Goal: Transaction & Acquisition: Purchase product/service

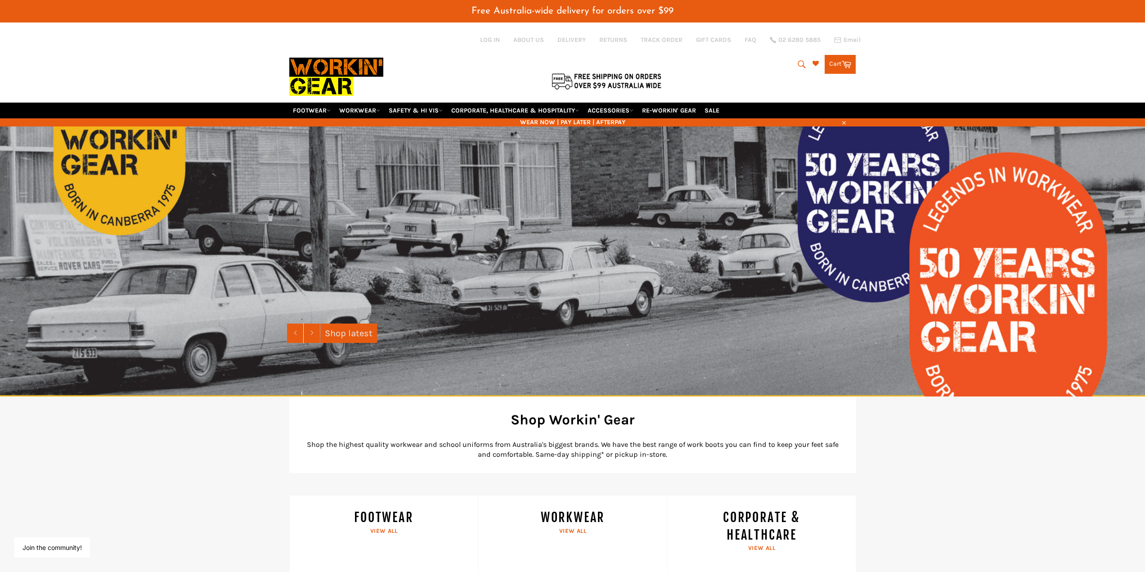
click at [800, 64] on icon "submit" at bounding box center [802, 64] width 10 height 10
click at [764, 68] on input "Search" at bounding box center [764, 64] width 112 height 17
paste input "BPC6475T"
type input "BPC6475T"
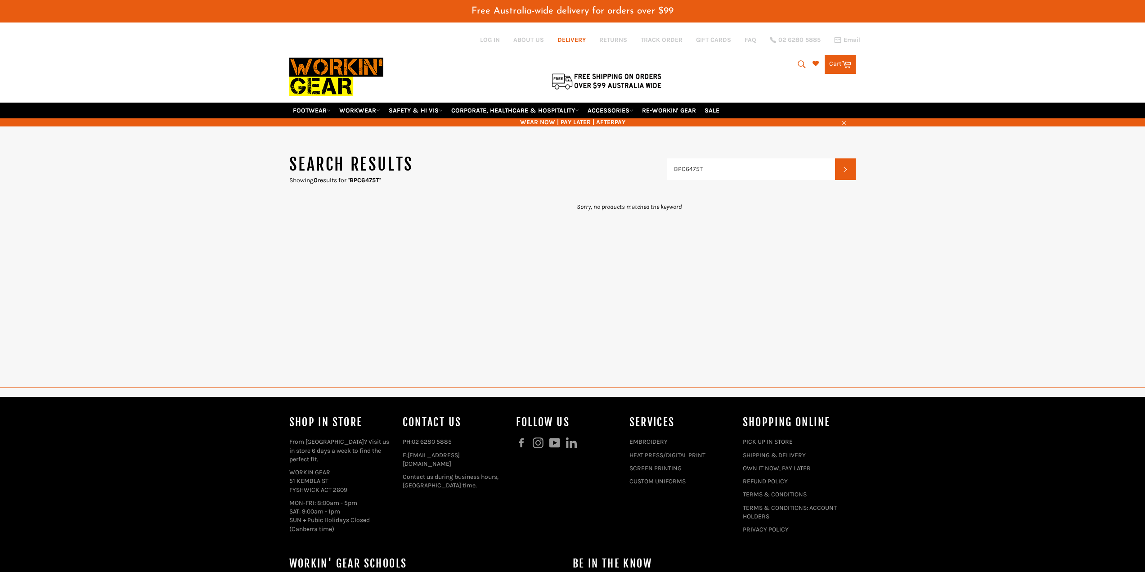
click at [572, 37] on link "DELIVERY" at bounding box center [571, 40] width 28 height 9
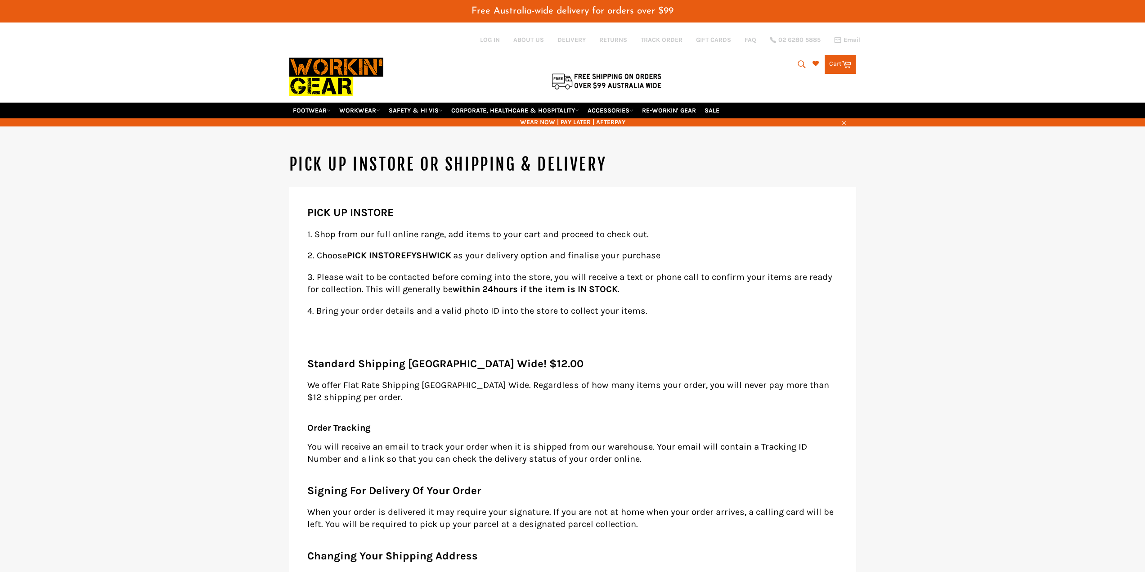
click at [488, 21] on div "Free Australia-wide delivery for orders over $99" at bounding box center [572, 11] width 1145 height 22
click at [492, 40] on link "Log in" at bounding box center [490, 40] width 20 height 8
click at [352, 108] on link "WORKWEAR" at bounding box center [360, 111] width 48 height 16
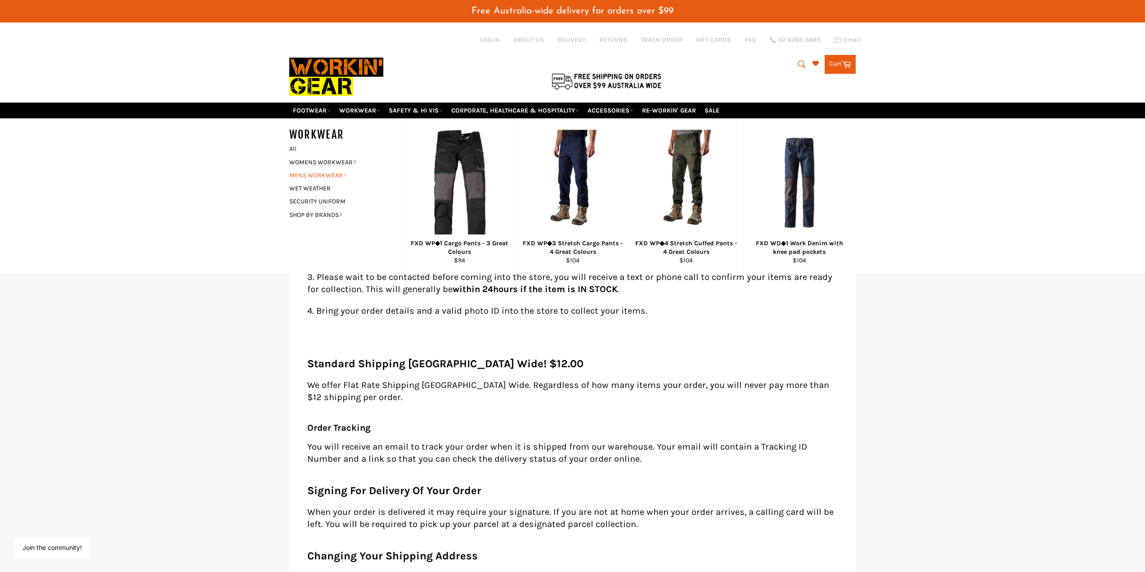
click at [321, 174] on link "MENS WORKWEAR" at bounding box center [339, 175] width 109 height 13
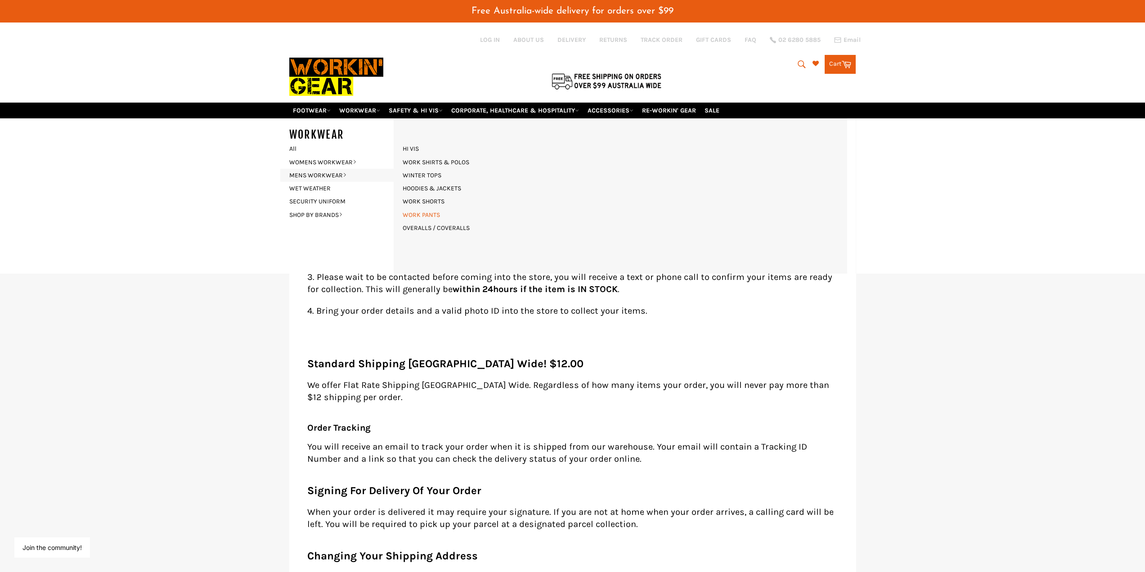
click at [414, 213] on link "WORK PANTS" at bounding box center [421, 214] width 46 height 13
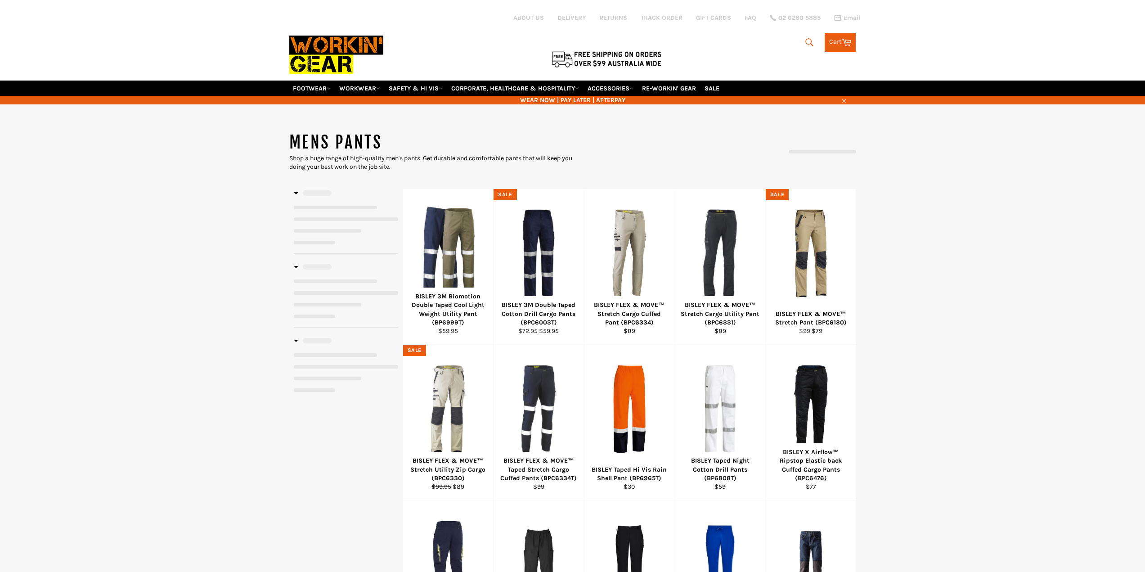
select select "**********"
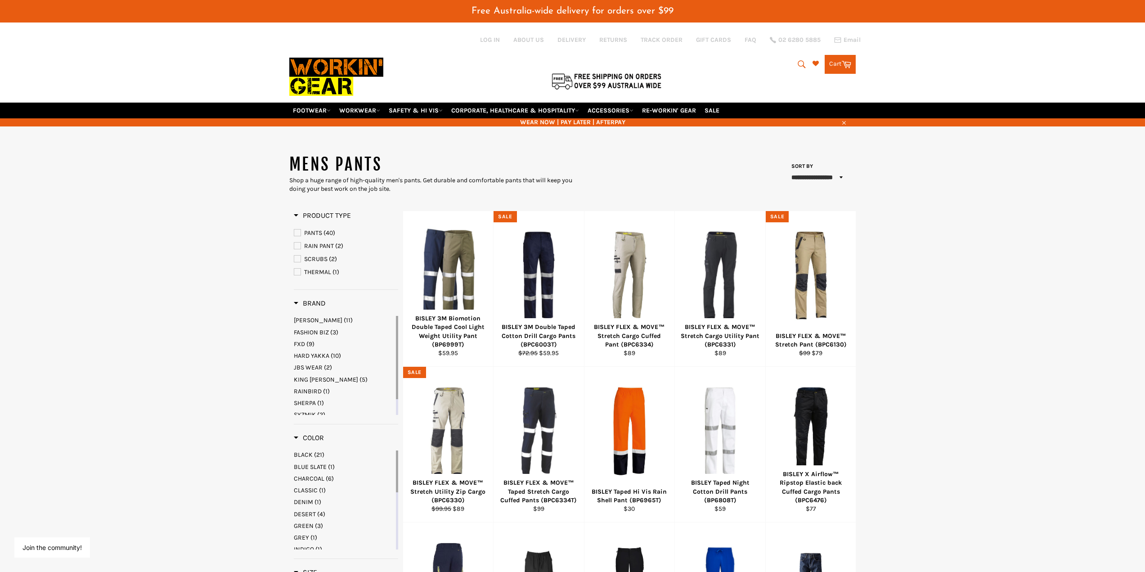
click at [797, 69] on icon "submit" at bounding box center [802, 64] width 10 height 10
paste input "BPC6475T"
type input "BPC6475T"
drag, startPoint x: 748, startPoint y: 62, endPoint x: 661, endPoint y: 61, distance: 86.4
click at [661, 61] on div "Site navigation Log in ABOUT US DELIVERY RETURNS TRACK ORDER GIFT CARDS FAQ 02 …" at bounding box center [572, 62] width 567 height 80
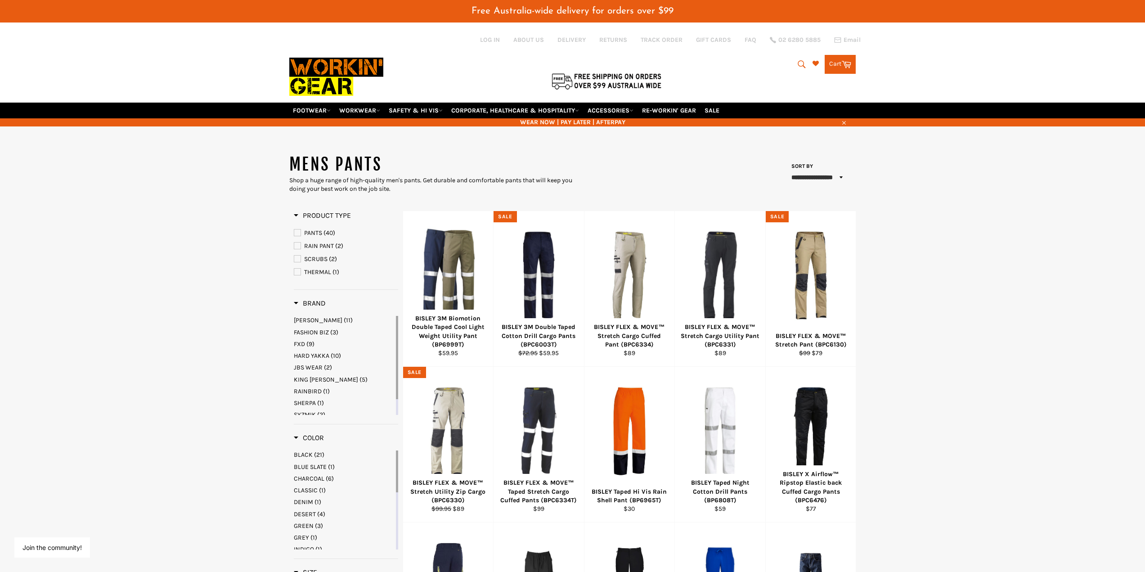
click at [879, 203] on main "**********" at bounding box center [572, 529] width 1145 height 752
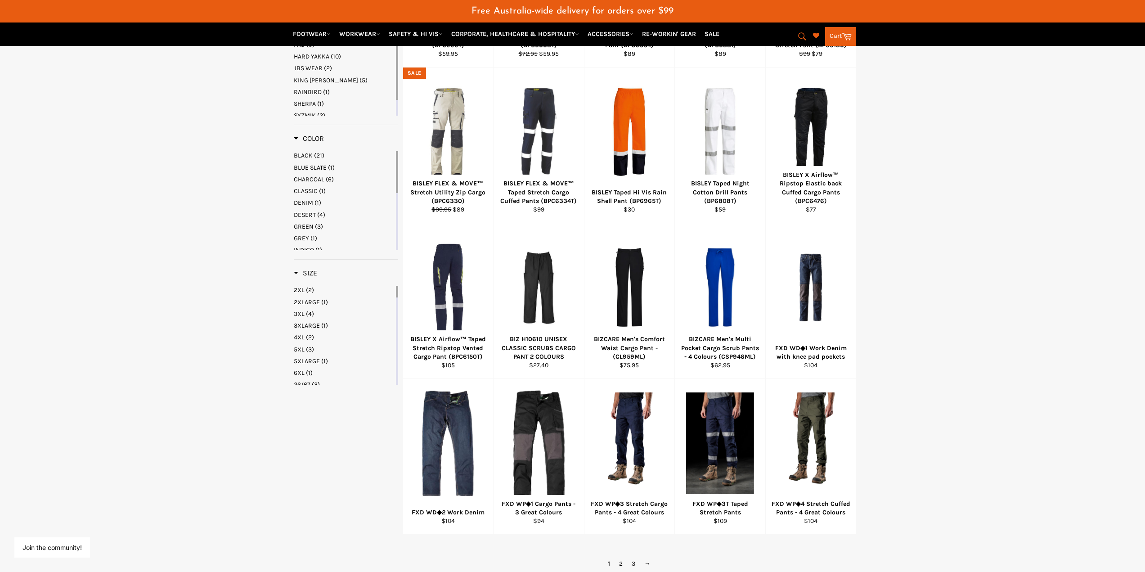
scroll to position [315, 0]
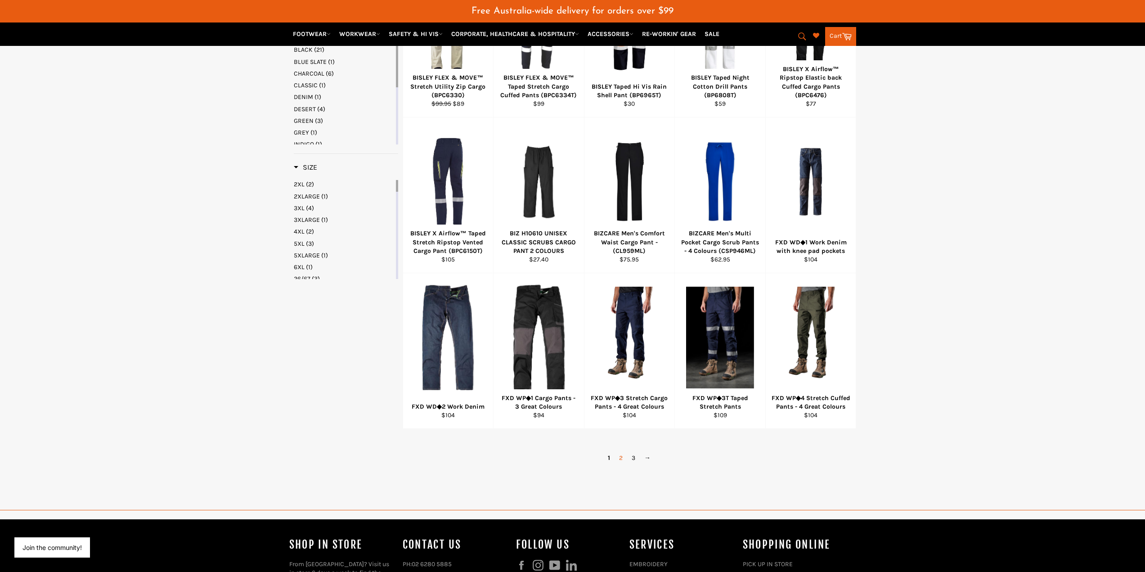
click at [623, 457] on link "2" at bounding box center [620, 457] width 13 height 13
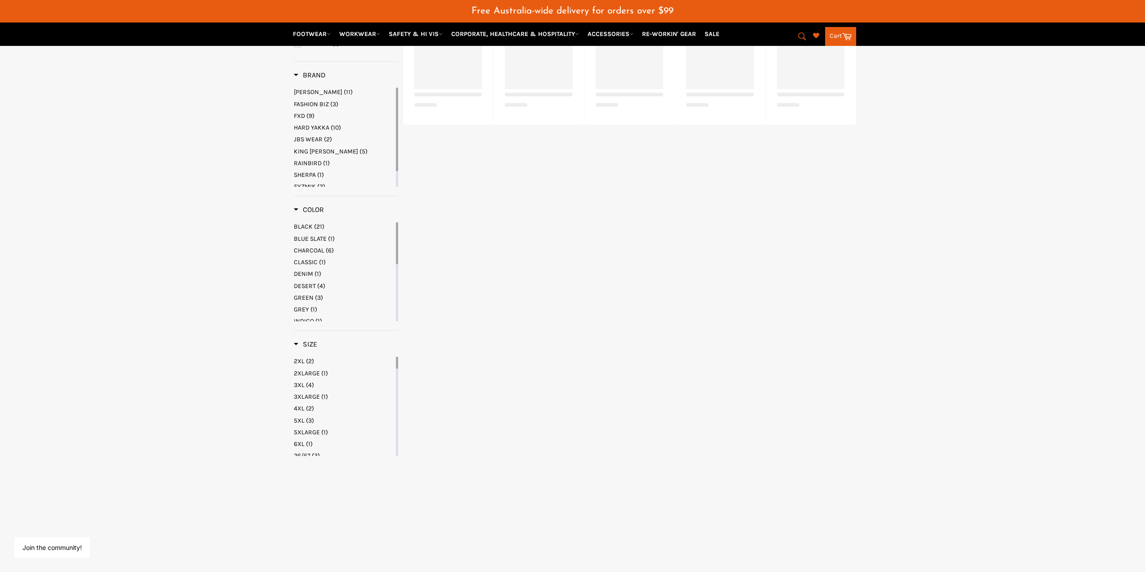
select select "**********"
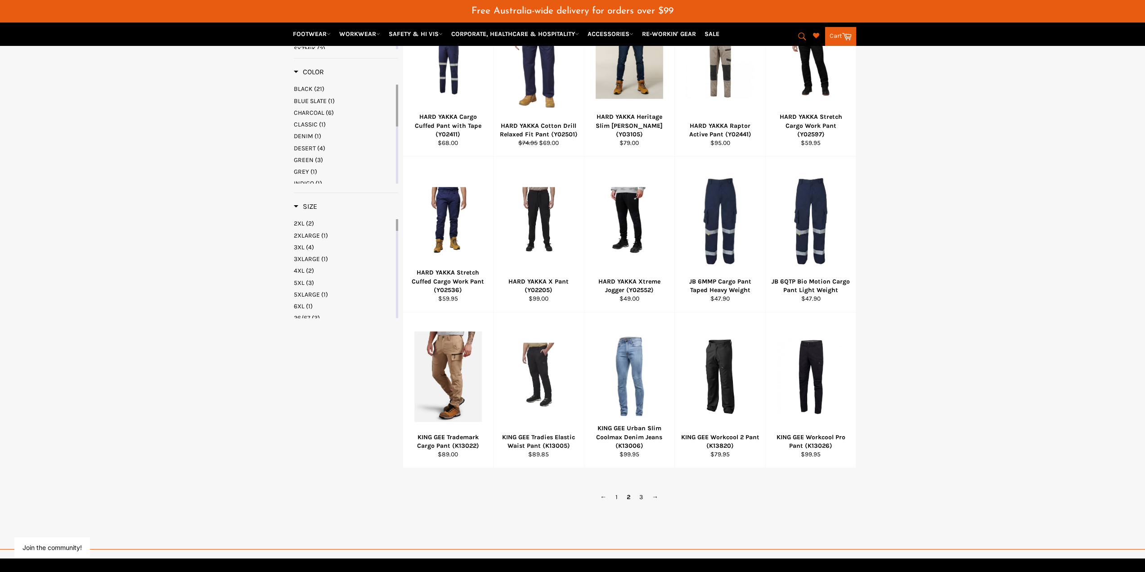
scroll to position [368, 0]
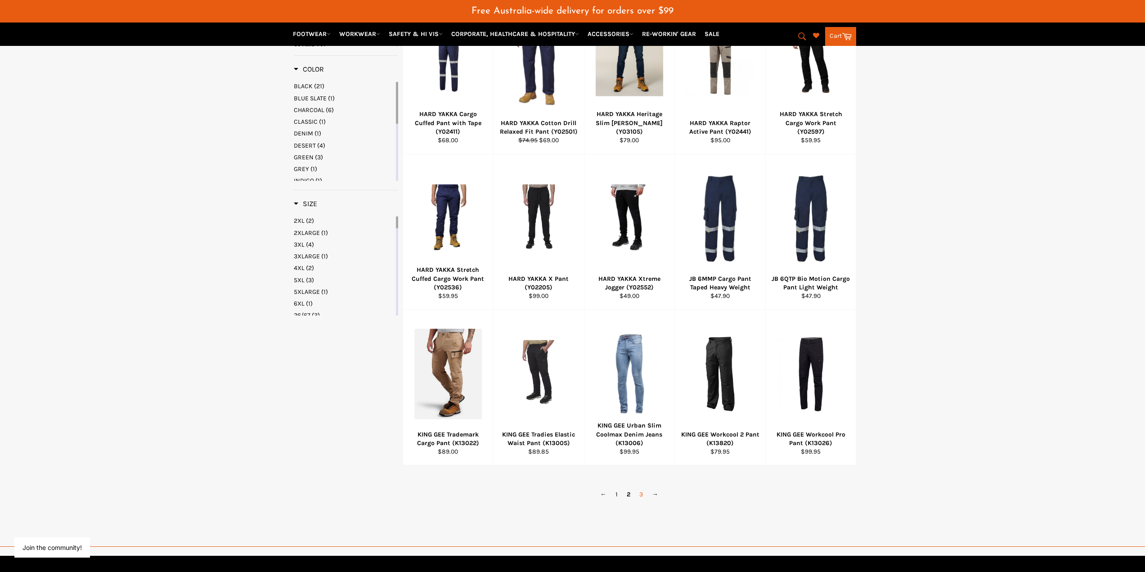
click at [641, 493] on link "3" at bounding box center [641, 494] width 13 height 13
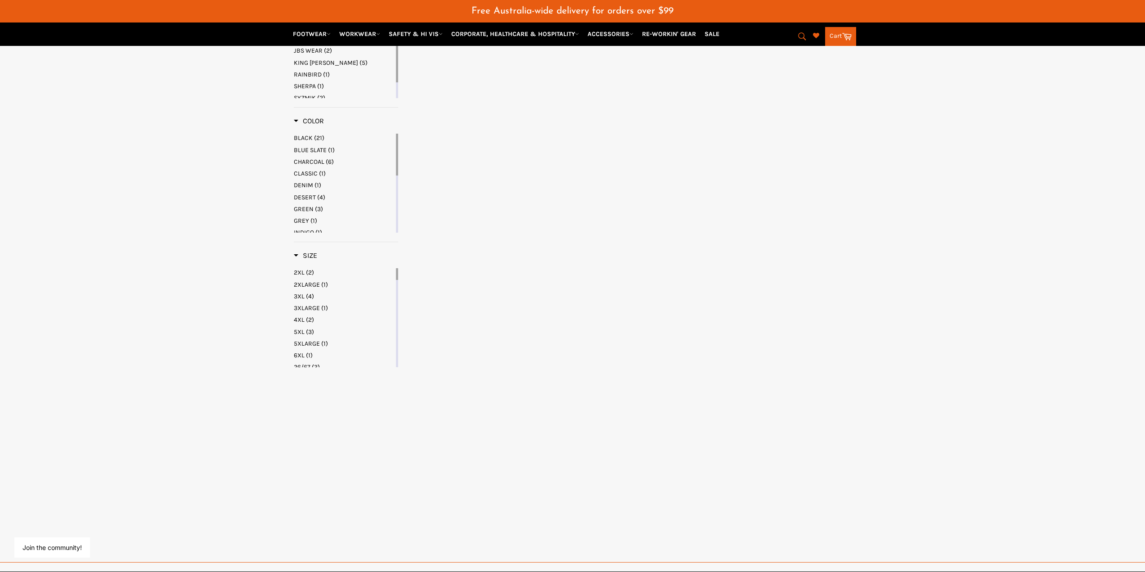
select select "**********"
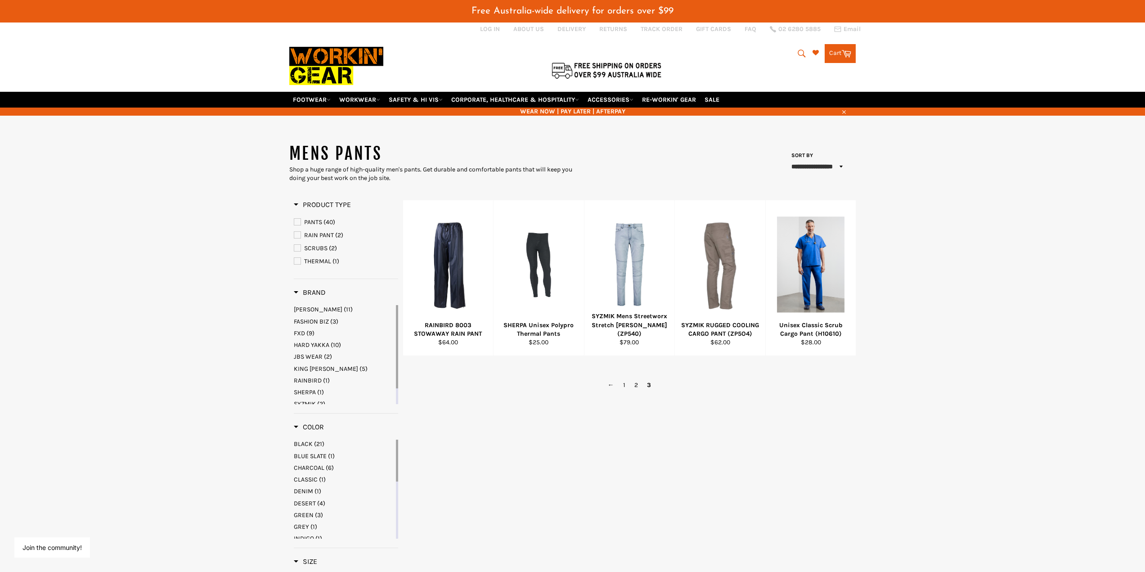
scroll to position [9, 0]
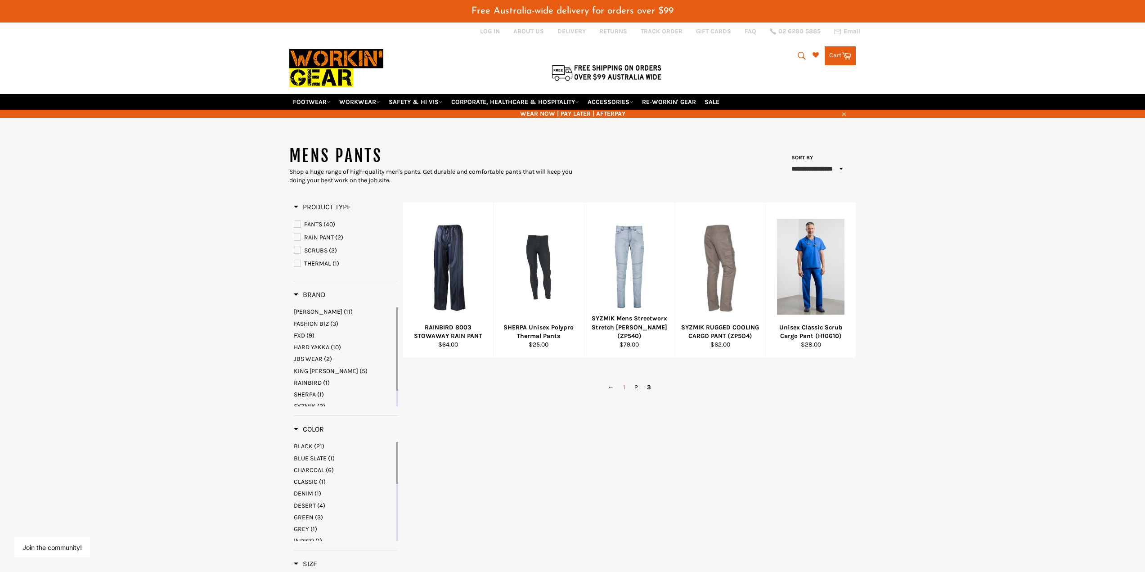
click at [622, 386] on link "1" at bounding box center [623, 387] width 11 height 13
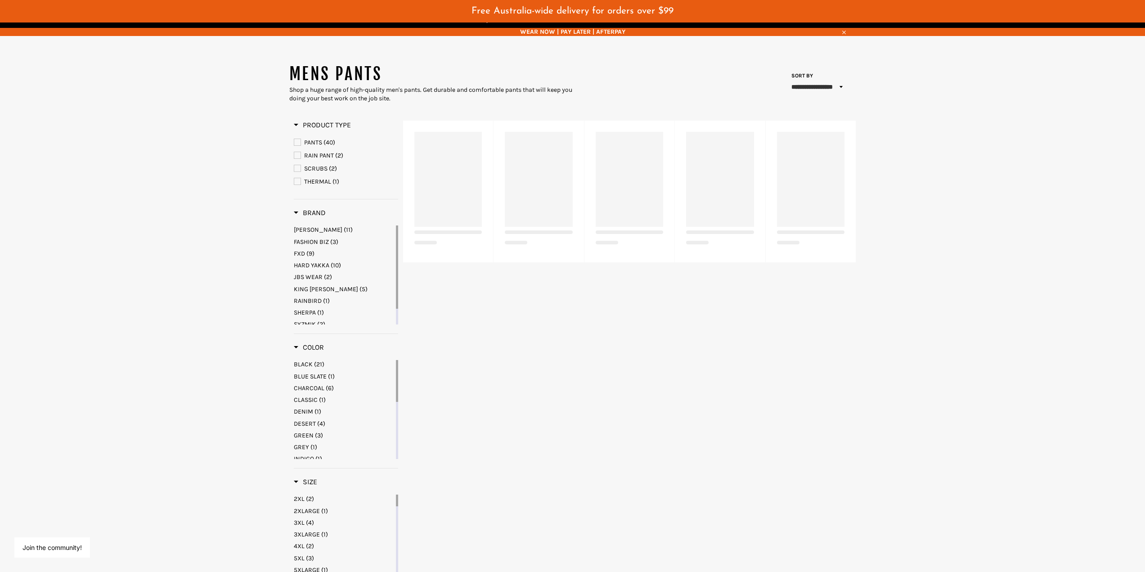
select select "**********"
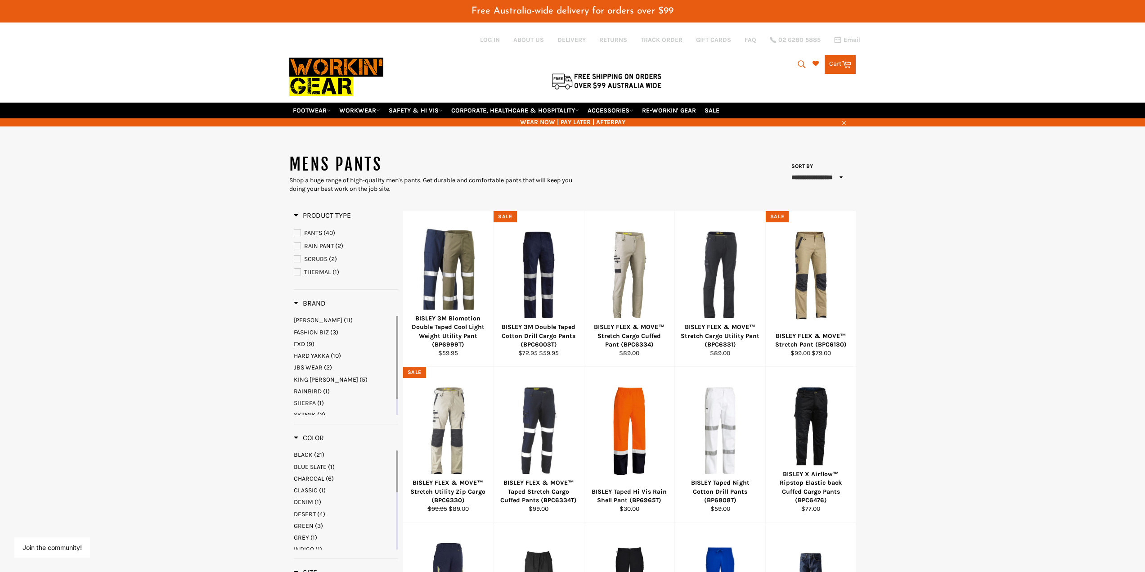
click at [798, 59] on icon "submit" at bounding box center [802, 64] width 10 height 10
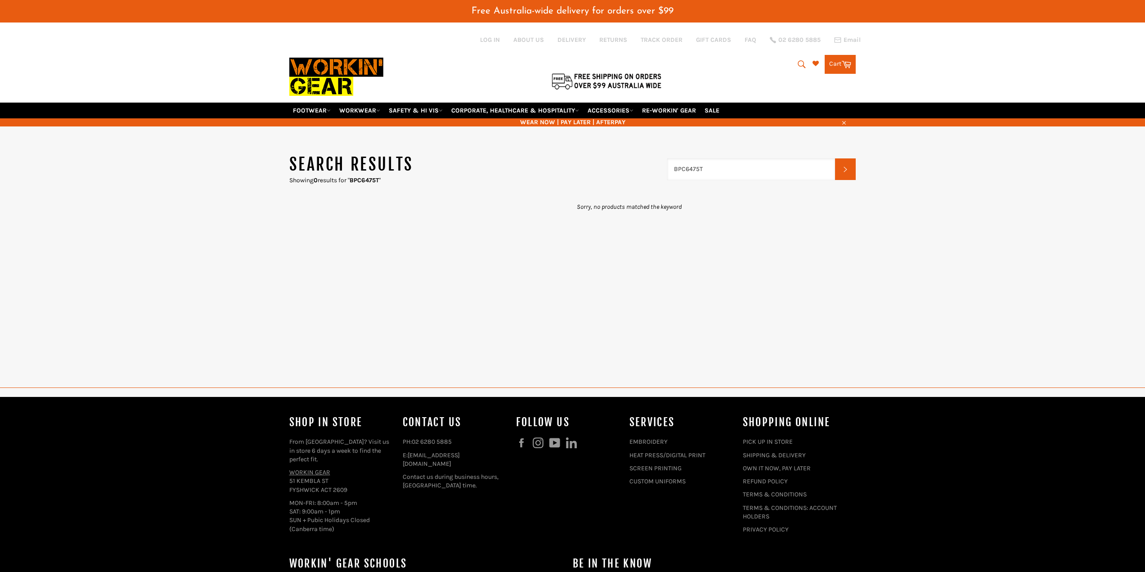
drag, startPoint x: 717, startPoint y: 168, endPoint x: 591, endPoint y: 165, distance: 126.9
click at [591, 165] on header "Search results Showing 0 results for " BPC6475T " BPC6475T Search" at bounding box center [572, 168] width 567 height 31
type input "cargo"
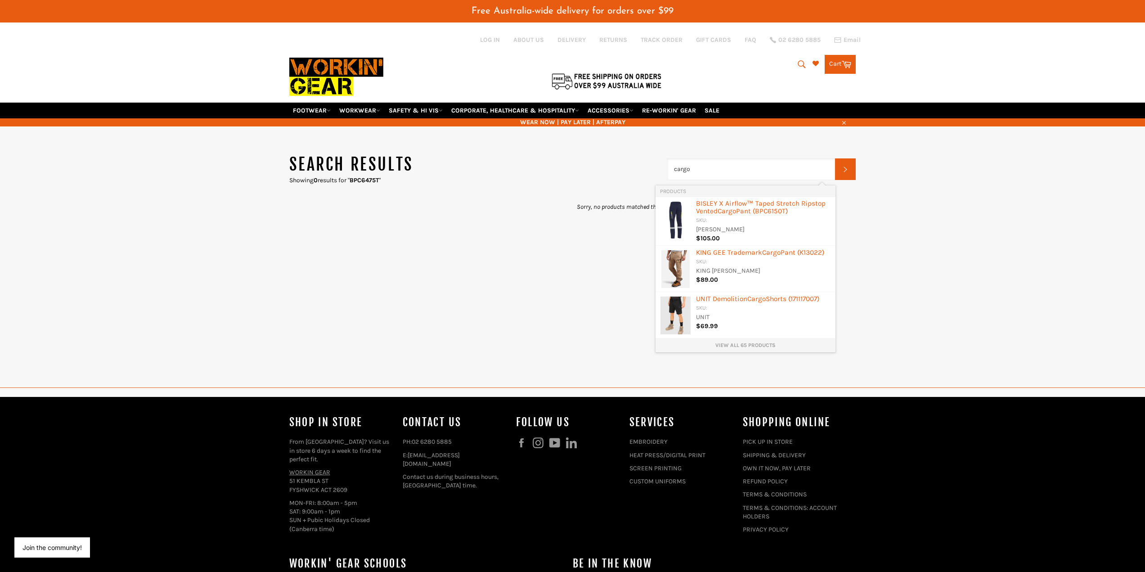
click at [768, 347] on link "View all 65 products" at bounding box center [745, 345] width 171 height 8
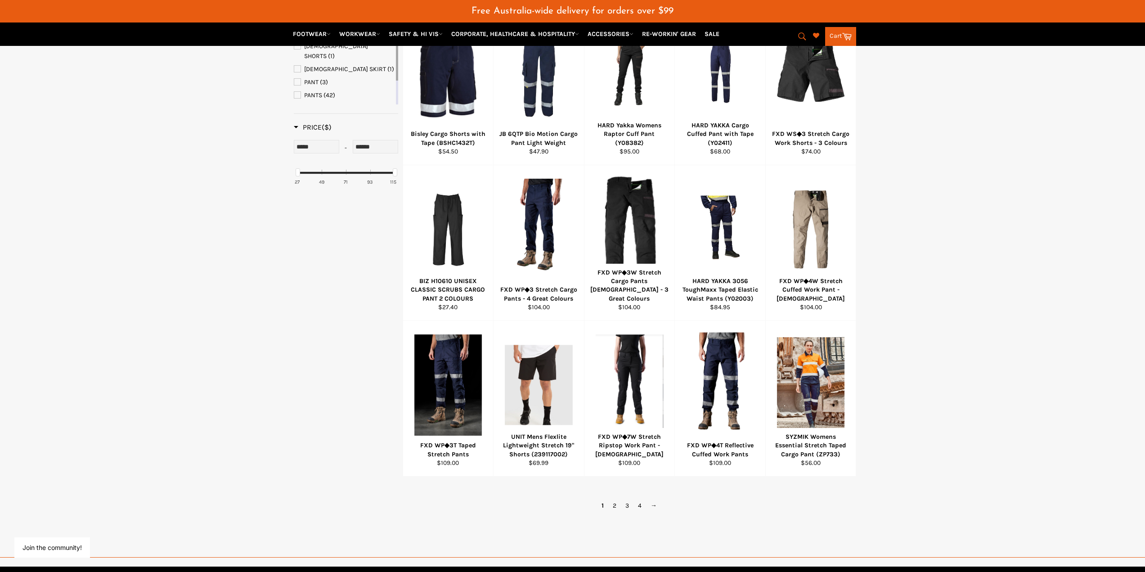
scroll to position [360, 0]
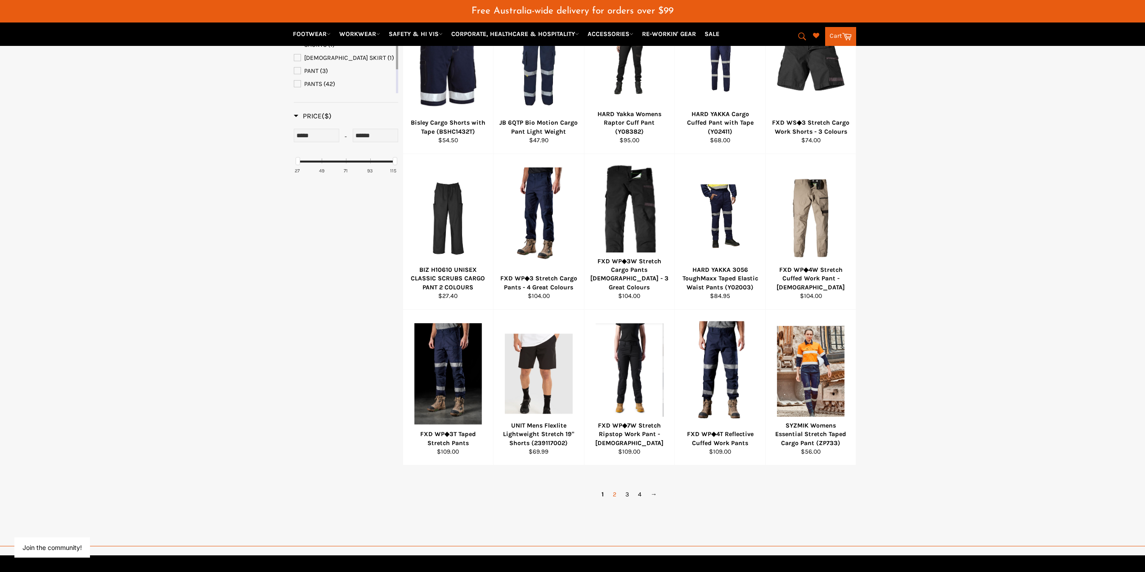
click at [612, 492] on link "2" at bounding box center [614, 494] width 13 height 13
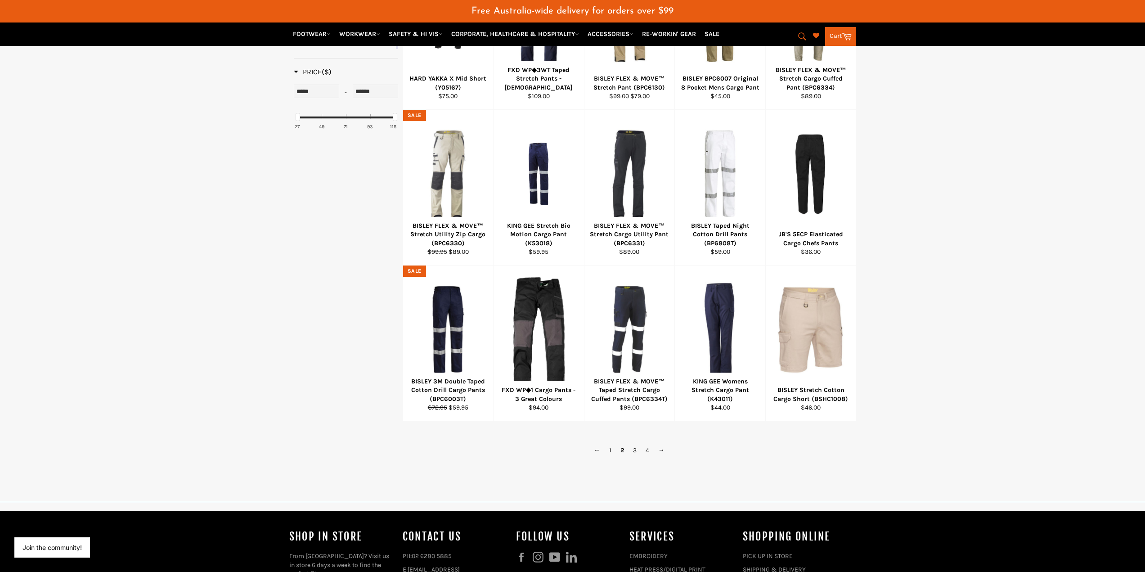
scroll to position [405, 0]
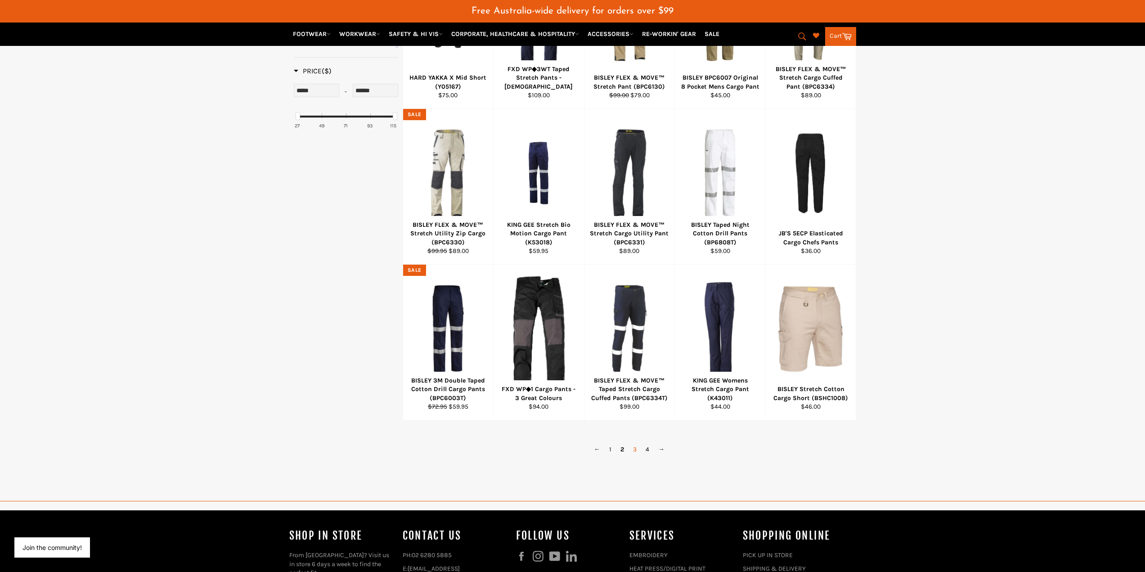
click at [635, 447] on link "3" at bounding box center [634, 449] width 13 height 13
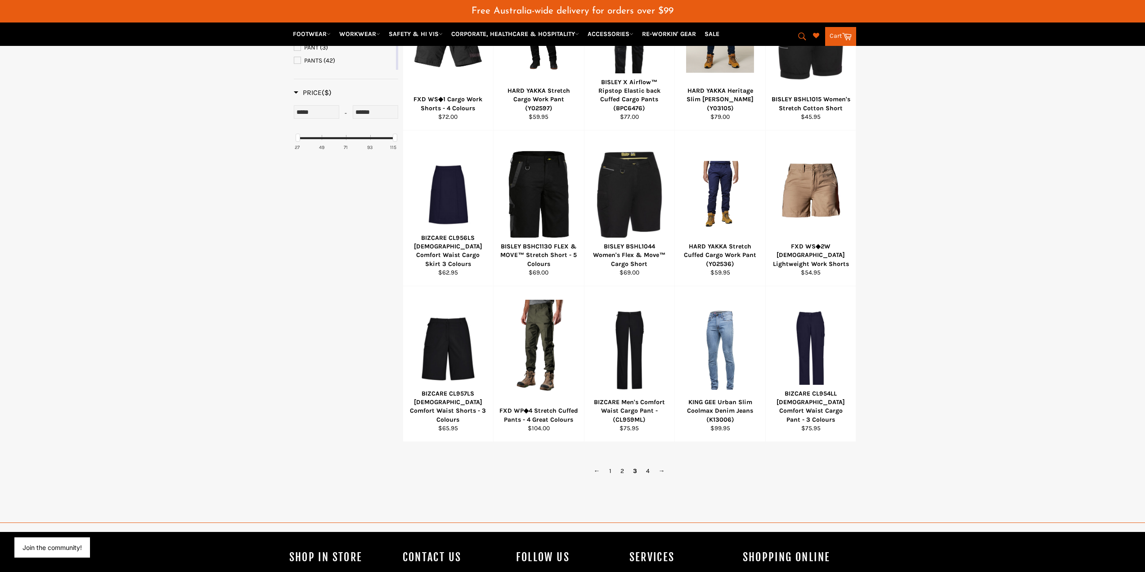
scroll to position [405, 0]
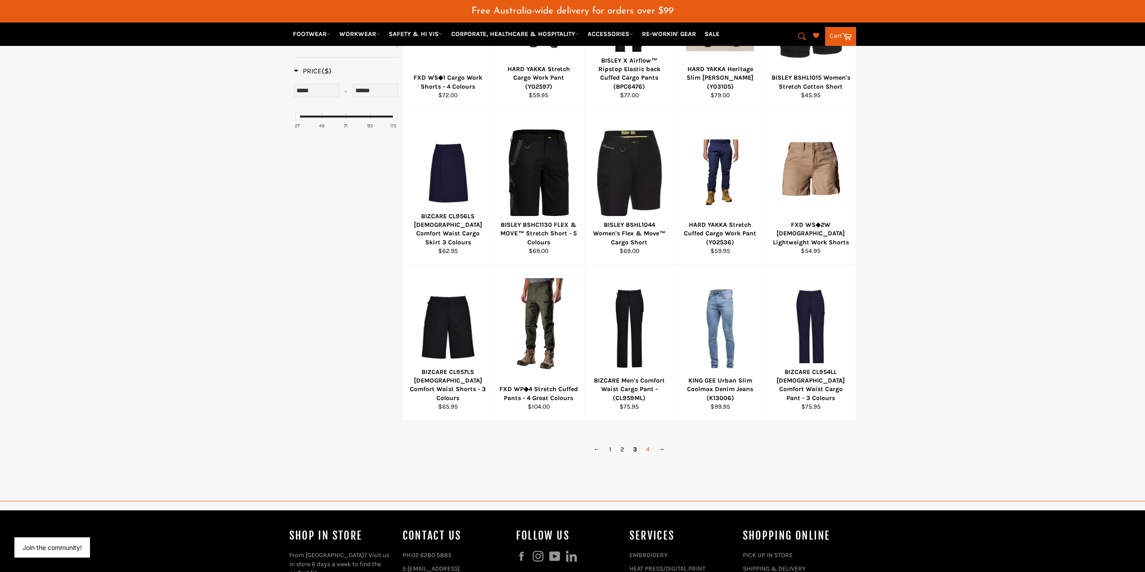
click at [645, 447] on link "4" at bounding box center [647, 449] width 13 height 13
